Goal: Find specific page/section: Find specific page/section

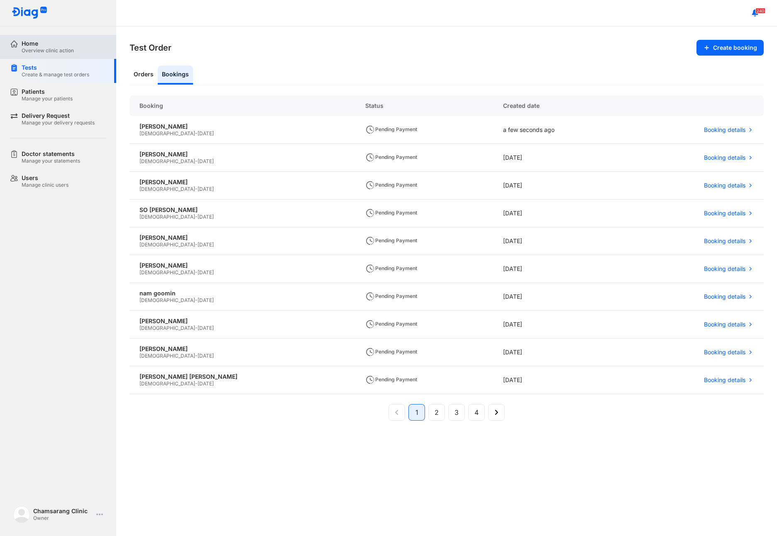
click at [58, 39] on div "Home Overview clinic action" at bounding box center [63, 47] width 106 height 24
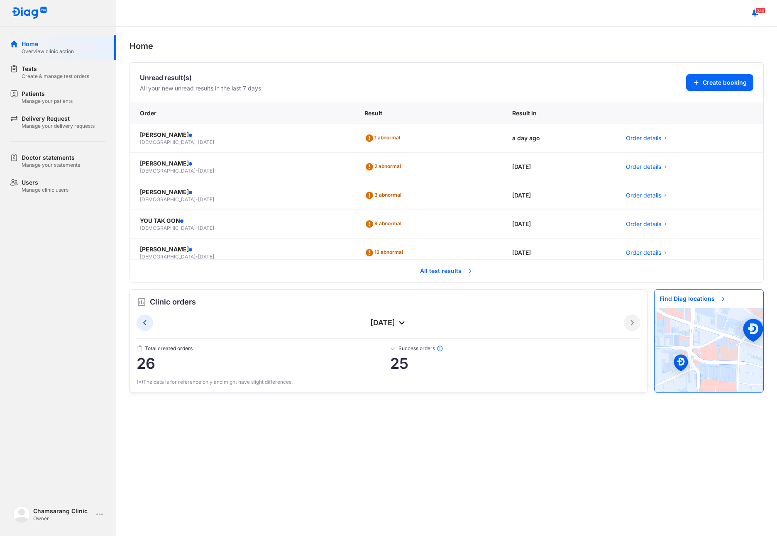
click at [420, 270] on span "All test results" at bounding box center [446, 271] width 63 height 18
